Goal: Find specific page/section: Find specific page/section

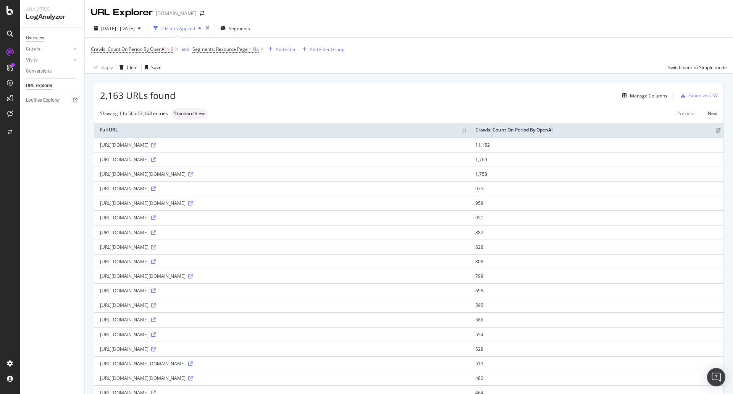
click at [41, 39] on div "Overview" at bounding box center [35, 38] width 18 height 8
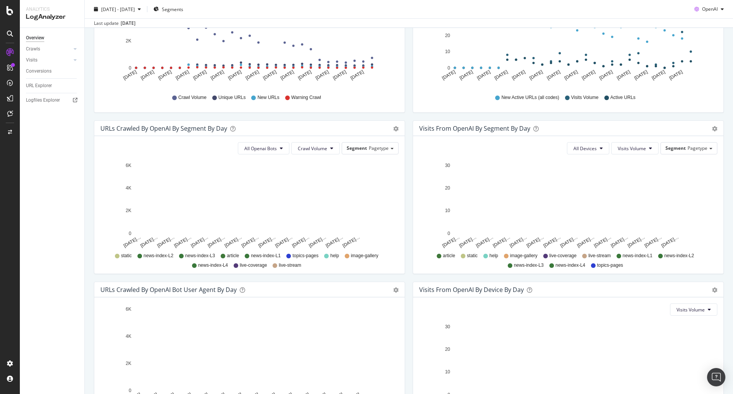
scroll to position [90, 0]
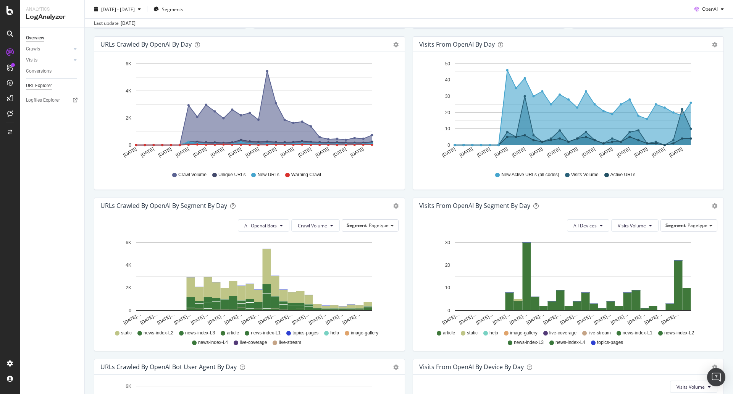
drag, startPoint x: 39, startPoint y: 83, endPoint x: 50, endPoint y: 84, distance: 10.7
click at [39, 83] on div "URL Explorer" at bounding box center [39, 86] width 26 height 8
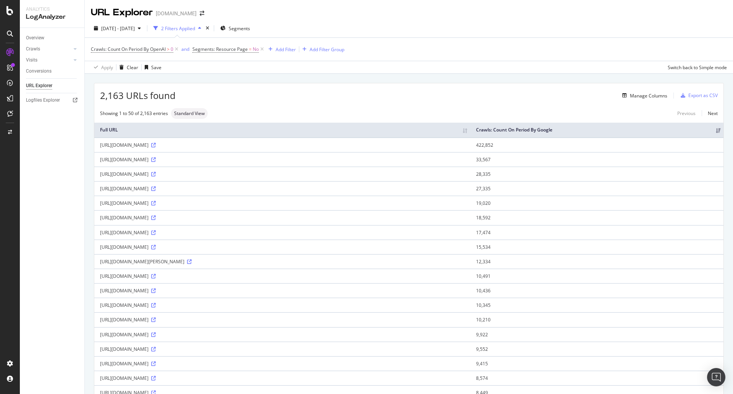
click at [157, 56] on div "Crawls: Count On Period By OpenAI > 0 and Segments: Resource Page = No Add Filt…" at bounding box center [409, 49] width 636 height 23
click at [156, 51] on span "Crawls: Count On Period By OpenAI" at bounding box center [128, 49] width 75 height 6
click at [218, 68] on div "Apply Clear Save Switch back to Simple mode" at bounding box center [409, 67] width 648 height 13
